Goal: Find specific page/section: Find specific page/section

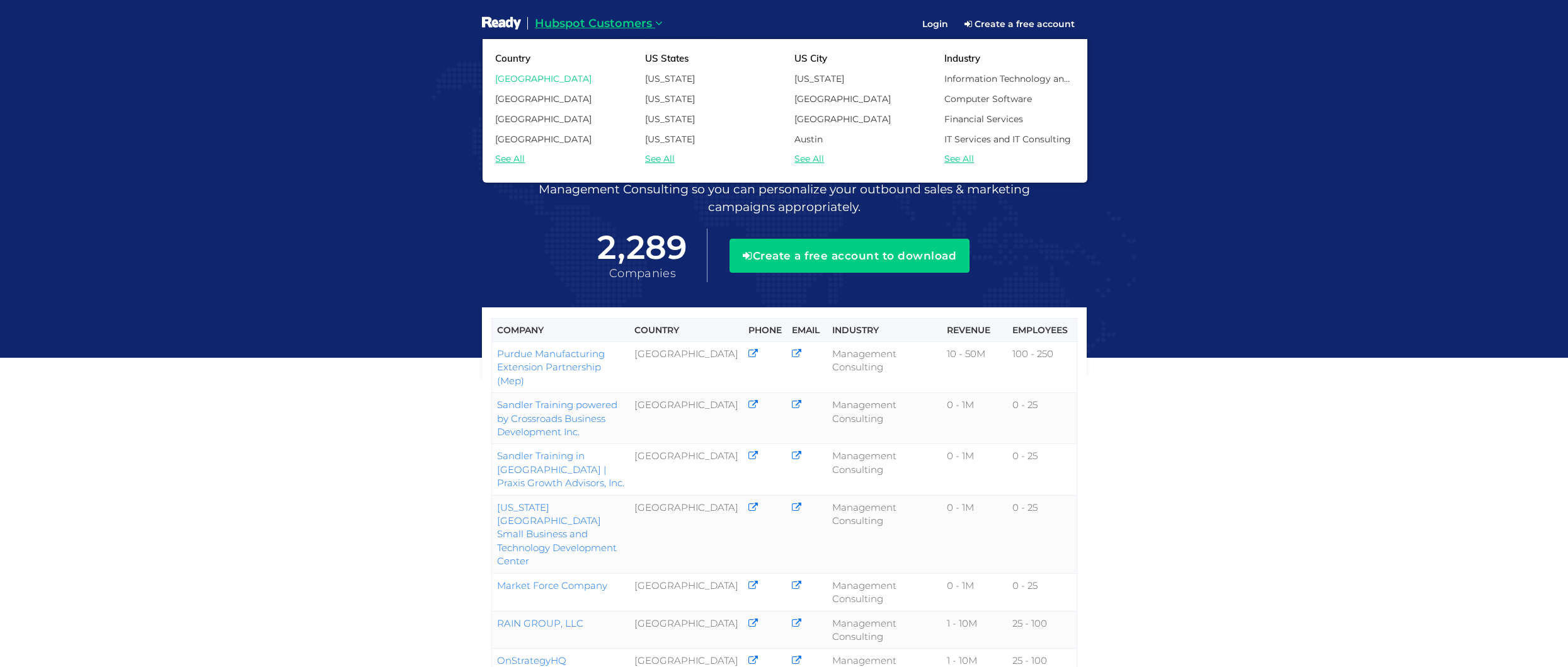
click at [524, 76] on link "[GEOGRAPHIC_DATA]" at bounding box center [561, 79] width 150 height 15
